Goal: Information Seeking & Learning: Check status

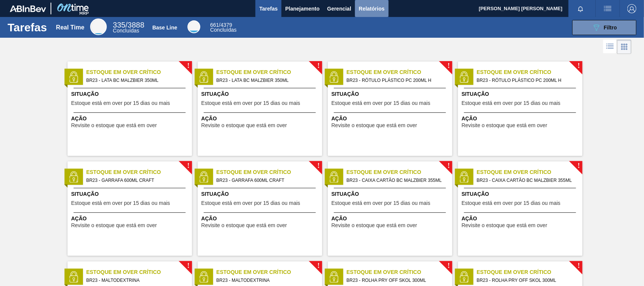
click at [362, 11] on span "Relatórios" at bounding box center [372, 8] width 26 height 9
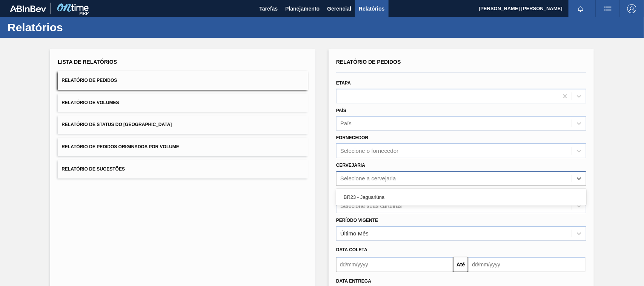
click at [374, 179] on div "Selecione a cervejaria" at bounding box center [368, 178] width 56 height 6
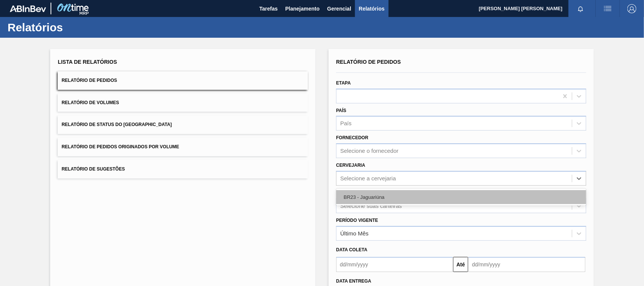
click at [374, 192] on div "BR23 - Jaguariúna" at bounding box center [461, 197] width 250 height 14
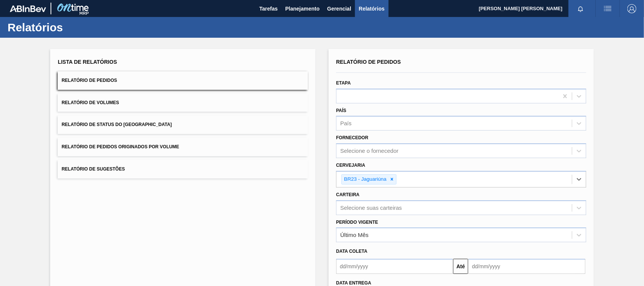
scroll to position [64, 0]
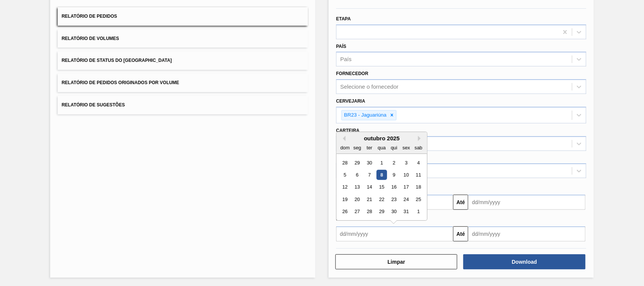
click at [391, 226] on input "text" at bounding box center [394, 233] width 117 height 15
click at [386, 176] on div "8" at bounding box center [382, 175] width 10 height 10
type input "[DATE]"
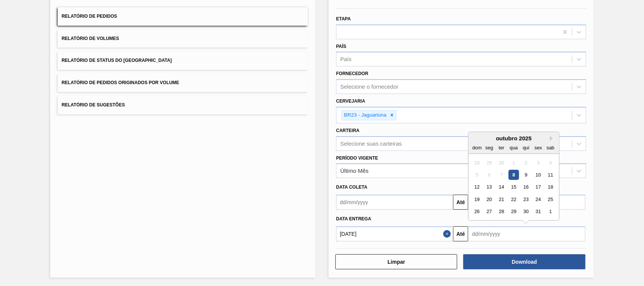
click at [556, 231] on input "text" at bounding box center [526, 233] width 117 height 15
click at [552, 138] on button "Next Month" at bounding box center [552, 138] width 5 height 5
click at [548, 172] on div "8" at bounding box center [551, 175] width 10 height 10
type input "[DATE]"
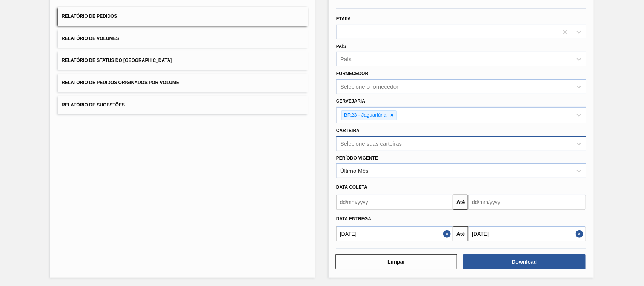
scroll to position [0, 0]
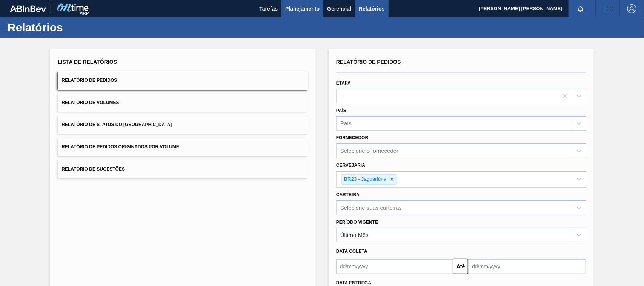
click at [291, 8] on span "Planejamento" at bounding box center [302, 8] width 34 height 9
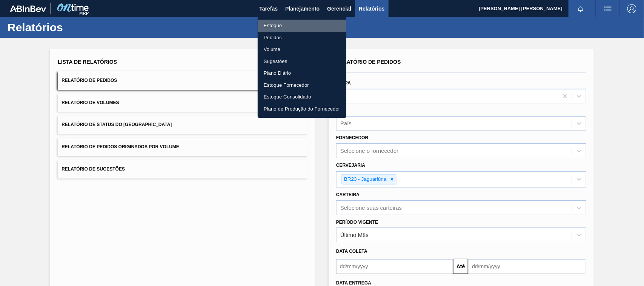
click at [294, 25] on li "Estoque" at bounding box center [302, 26] width 89 height 12
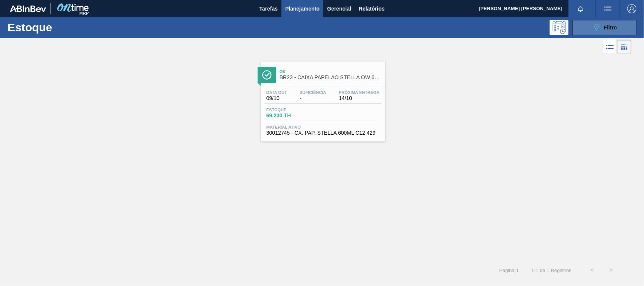
click at [577, 31] on button "089F7B8B-B2A5-4AFE-B5C0-19BA573D28AC Filtro" at bounding box center [605, 27] width 64 height 15
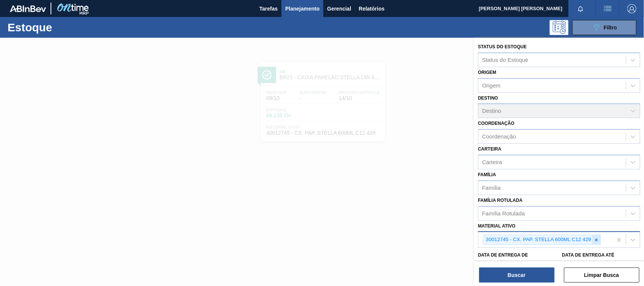
click at [599, 239] on icon at bounding box center [596, 239] width 5 height 5
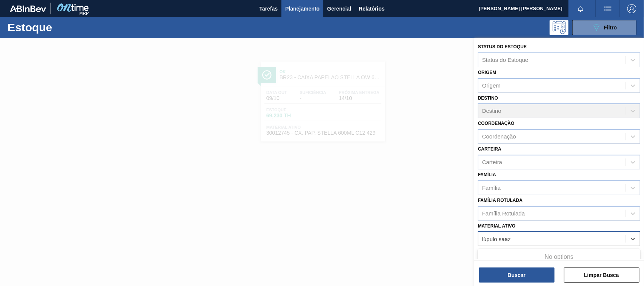
type ativo "lúpulo saaz"
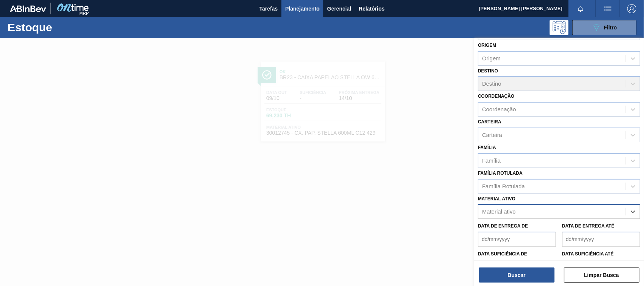
scroll to position [35, 0]
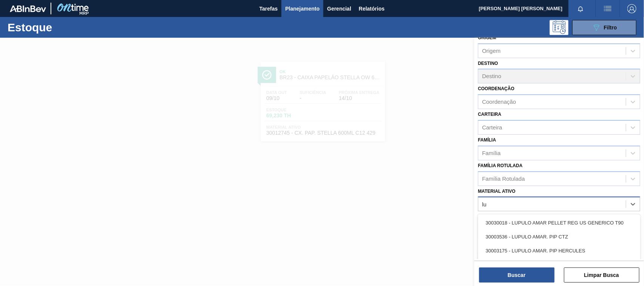
type ativo "l"
type ativo "saa"
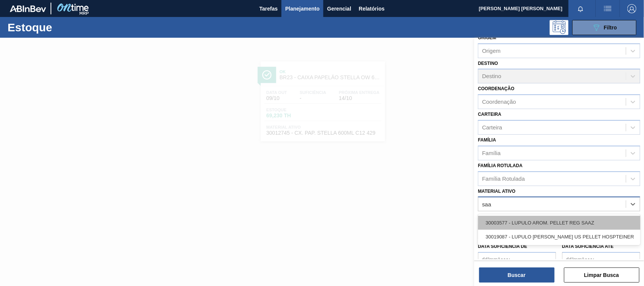
click at [576, 223] on div "30003577 - LUPULO AROM. PELLET REG SAAZ" at bounding box center [559, 223] width 162 height 14
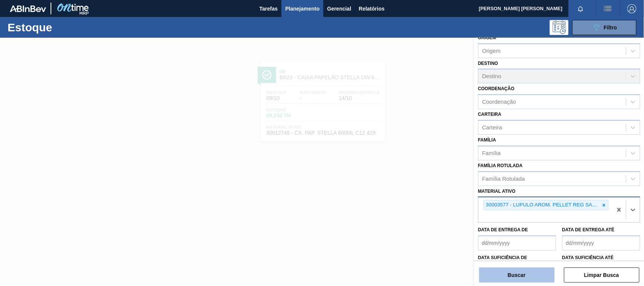
click at [518, 278] on button "Buscar" at bounding box center [516, 275] width 75 height 15
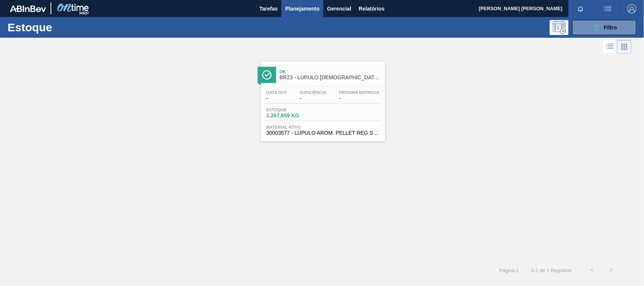
click at [518, 278] on div "Página : 1 1 - 1 de 1 Registros < >" at bounding box center [310, 270] width 621 height 19
click at [595, 31] on icon "089F7B8B-B2A5-4AFE-B5C0-19BA573D28AC" at bounding box center [596, 27] width 9 height 9
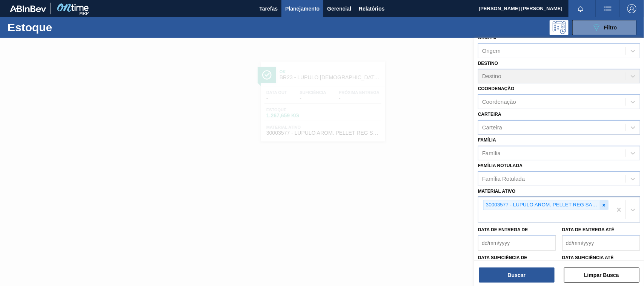
click at [603, 205] on icon at bounding box center [604, 205] width 5 height 5
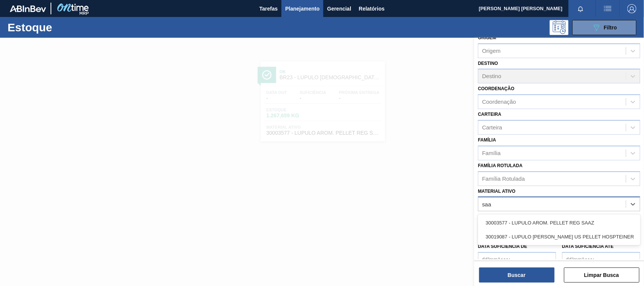
type ativo "saaz"
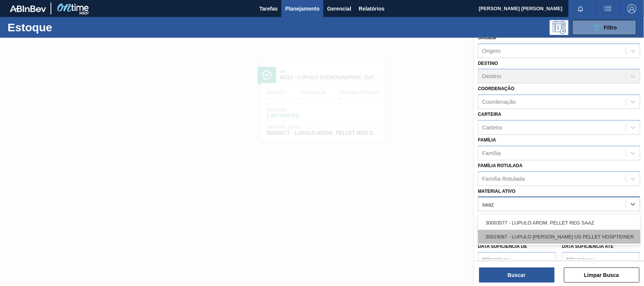
click at [603, 230] on div "30019087 - LUPULO [PERSON_NAME] US PELLET HOSPTEINER" at bounding box center [559, 237] width 162 height 14
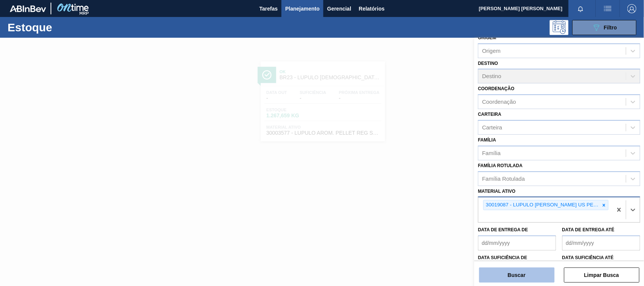
click at [512, 276] on button "Buscar" at bounding box center [516, 275] width 75 height 15
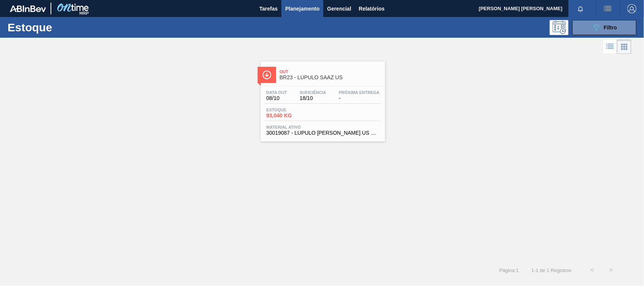
click at [363, 114] on div "Estoque 93,040 KG" at bounding box center [323, 115] width 117 height 14
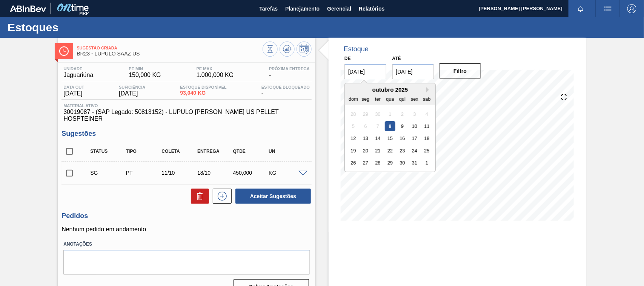
click at [354, 70] on input "[DATE]" at bounding box center [366, 71] width 42 height 15
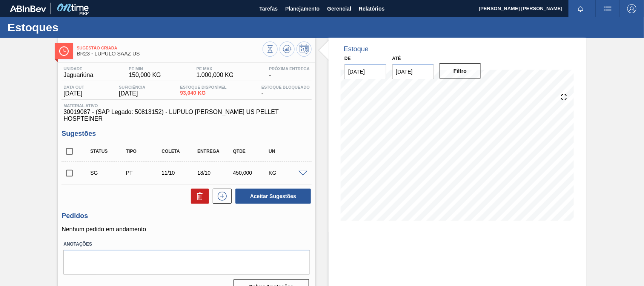
click at [388, 9] on div "Tarefas Planejamento Gerencial Relatórios" at bounding box center [322, 8] width 644 height 17
click at [376, 9] on span "Relatórios" at bounding box center [372, 8] width 26 height 9
